Goal: Task Accomplishment & Management: Complete application form

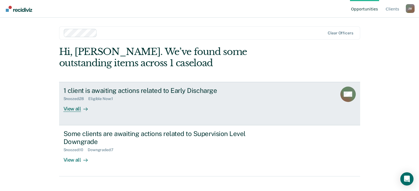
click at [73, 110] on div "View all" at bounding box center [79, 106] width 31 height 11
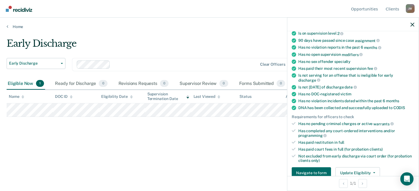
scroll to position [110, 0]
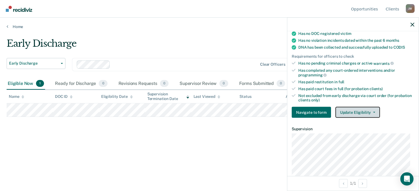
click at [351, 112] on button "Update Eligibility" at bounding box center [358, 112] width 45 height 11
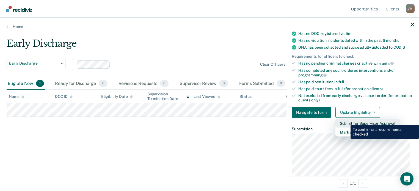
click at [347, 121] on button "Submit for Supervisor Approval" at bounding box center [368, 123] width 64 height 9
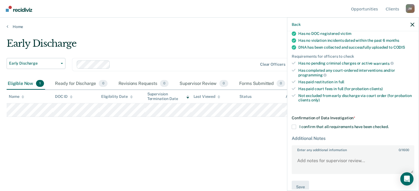
click at [292, 125] on span at bounding box center [294, 127] width 4 height 4
click at [389, 125] on input "I confirm that all requirements have been checked." at bounding box center [389, 125] width 0 height 0
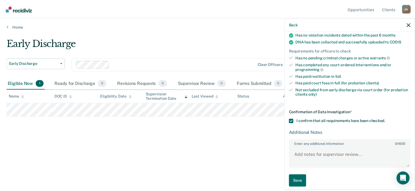
scroll to position [117, 0]
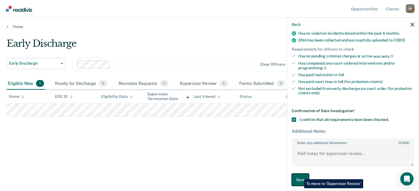
click at [300, 175] on button "Save" at bounding box center [300, 180] width 17 height 12
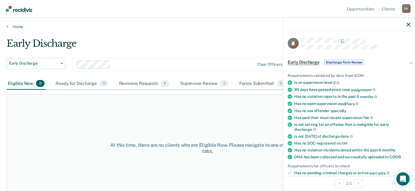
scroll to position [0, 0]
